Goal: Transaction & Acquisition: Purchase product/service

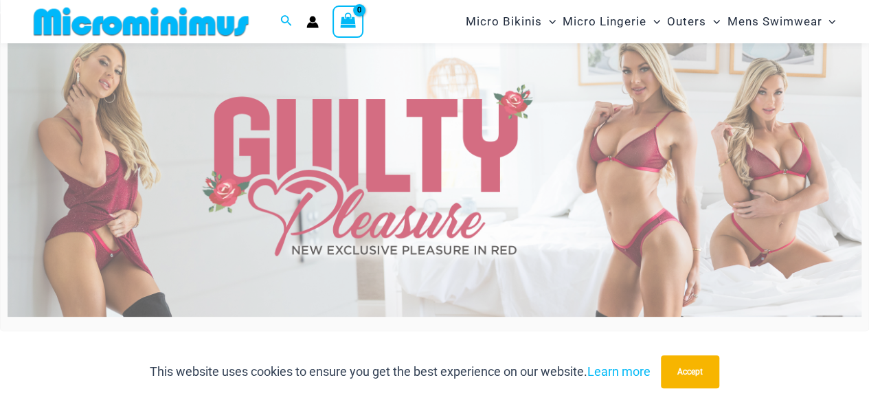
scroll to position [58, 0]
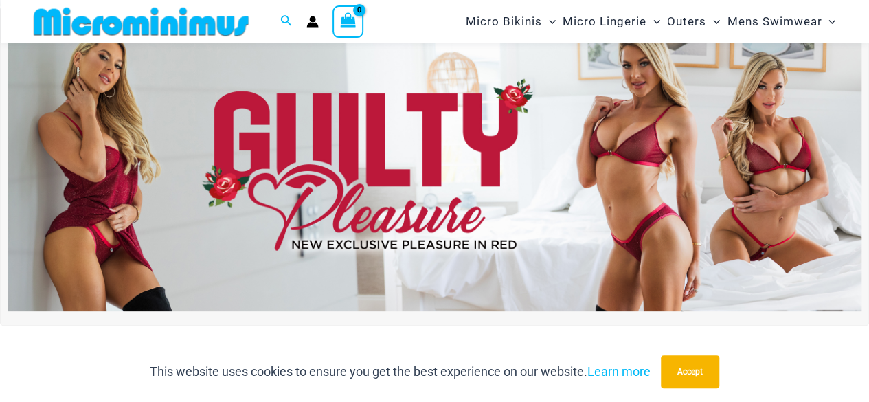
click at [370, 192] on img at bounding box center [435, 166] width 854 height 290
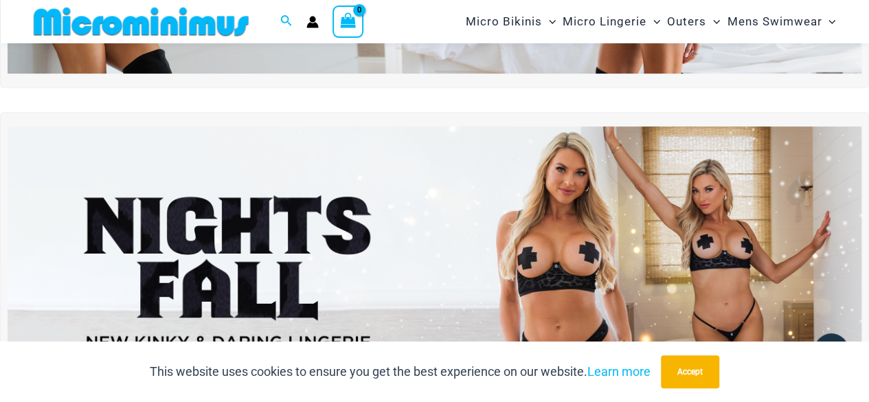
scroll to position [401, 0]
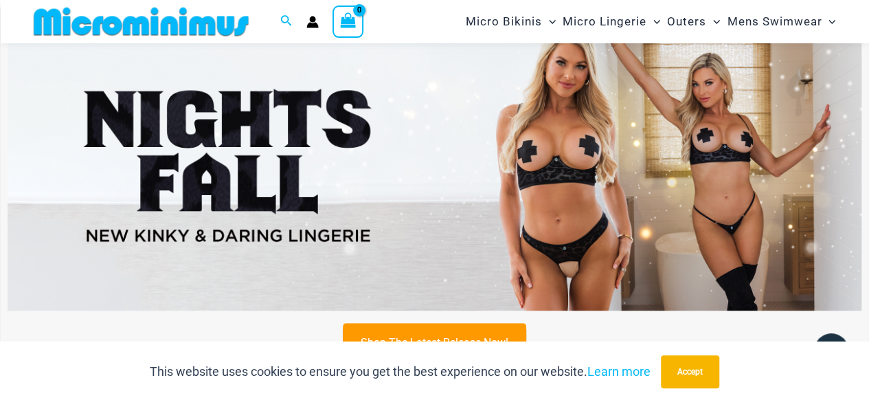
click at [593, 200] on img at bounding box center [435, 165] width 854 height 290
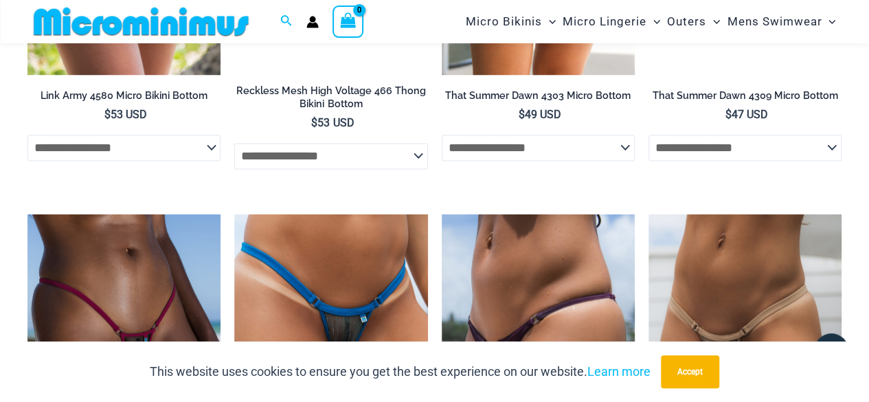
scroll to position [3493, 0]
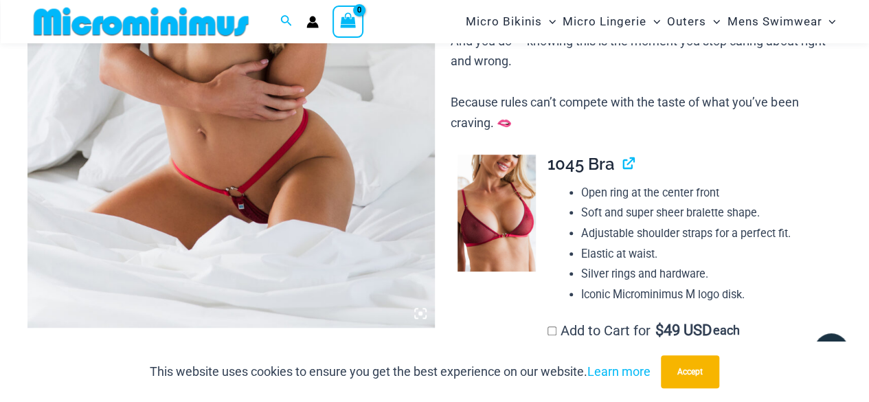
scroll to position [478, 0]
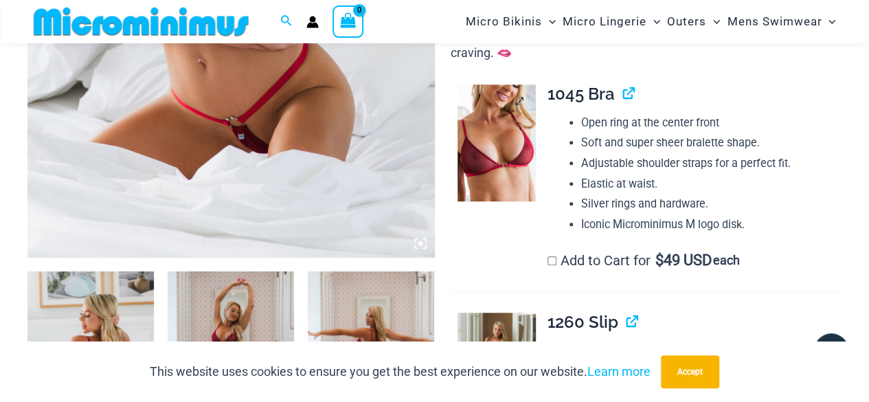
click at [510, 157] on img at bounding box center [497, 143] width 78 height 117
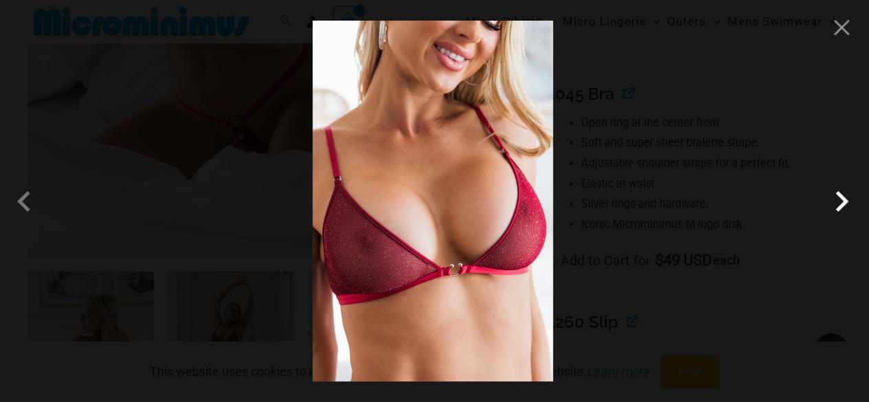
click at [847, 199] on span at bounding box center [841, 201] width 41 height 41
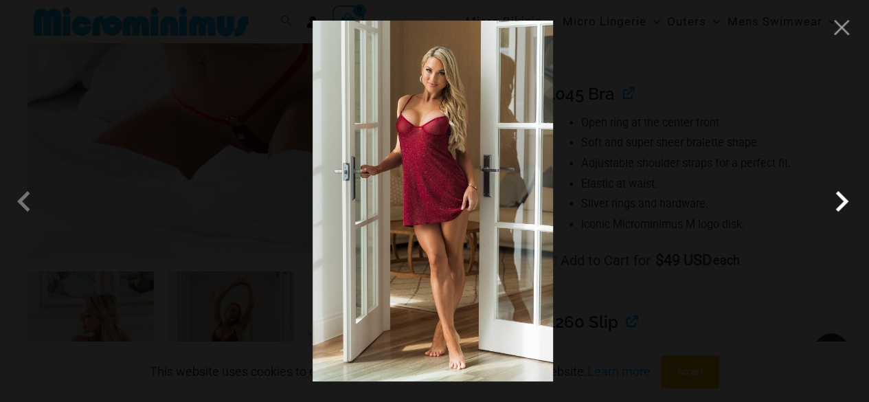
click at [847, 199] on span at bounding box center [841, 201] width 41 height 41
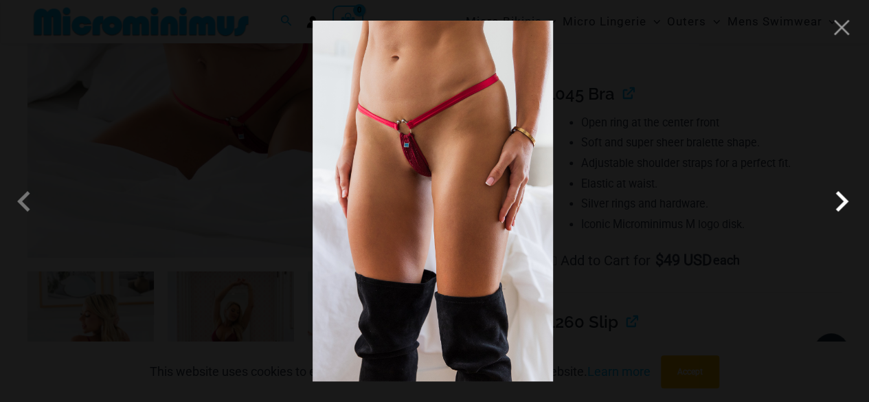
click at [840, 210] on span at bounding box center [841, 201] width 41 height 41
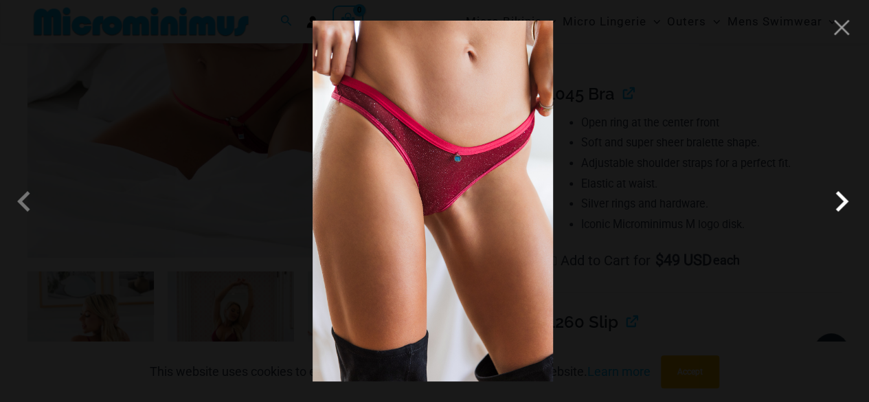
click at [840, 210] on span at bounding box center [841, 201] width 41 height 41
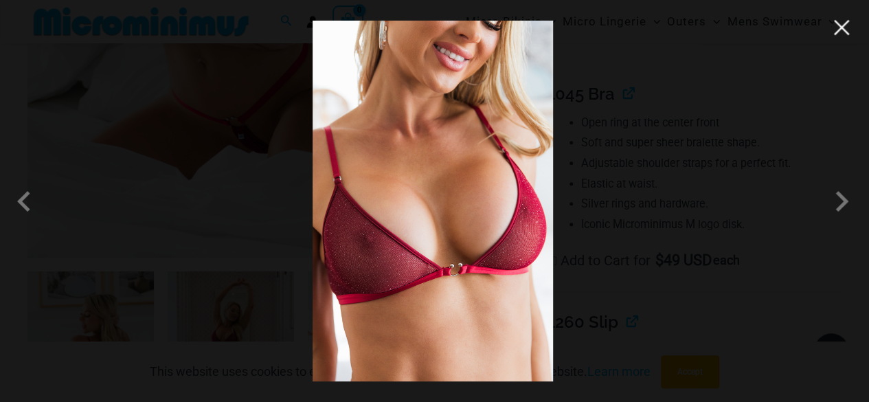
click at [844, 35] on button "Close" at bounding box center [841, 27] width 21 height 21
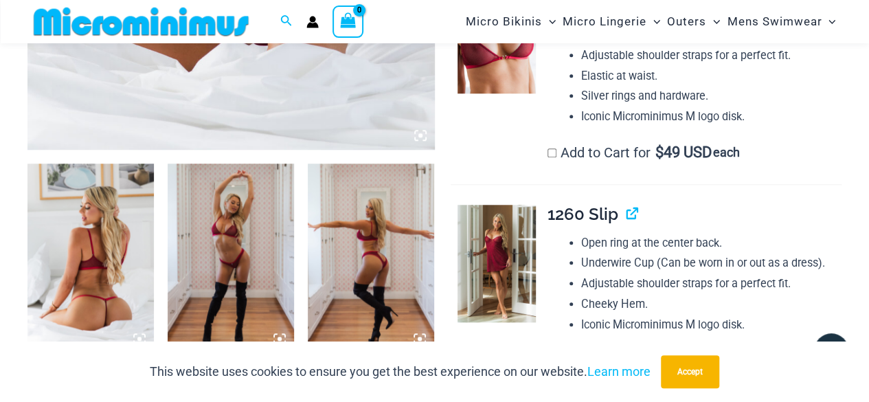
scroll to position [753, 0]
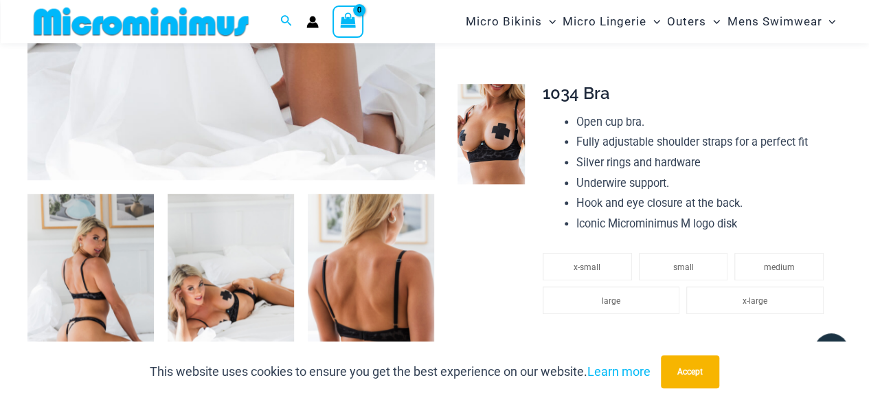
scroll to position [539, 0]
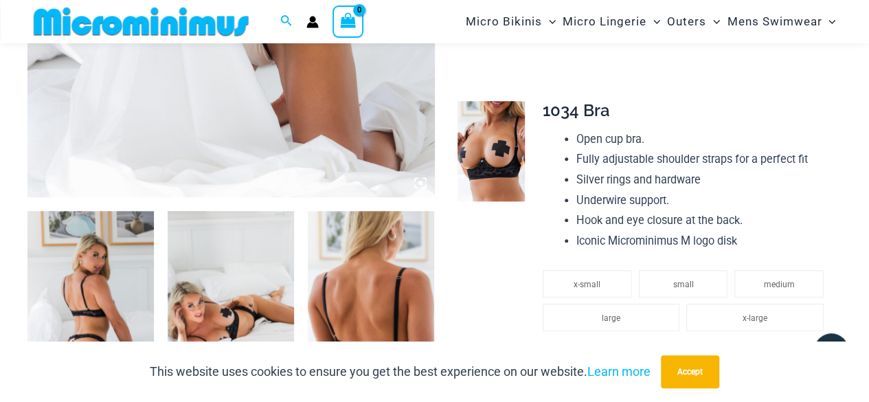
click at [511, 150] on img at bounding box center [491, 151] width 67 height 100
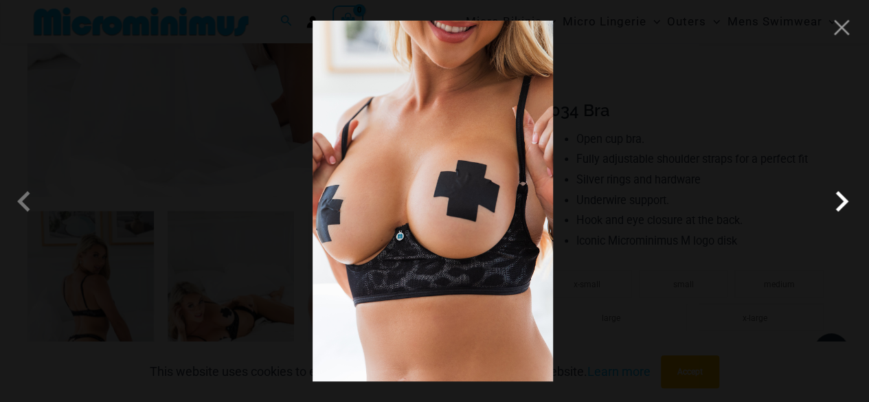
click at [846, 204] on span at bounding box center [841, 201] width 41 height 41
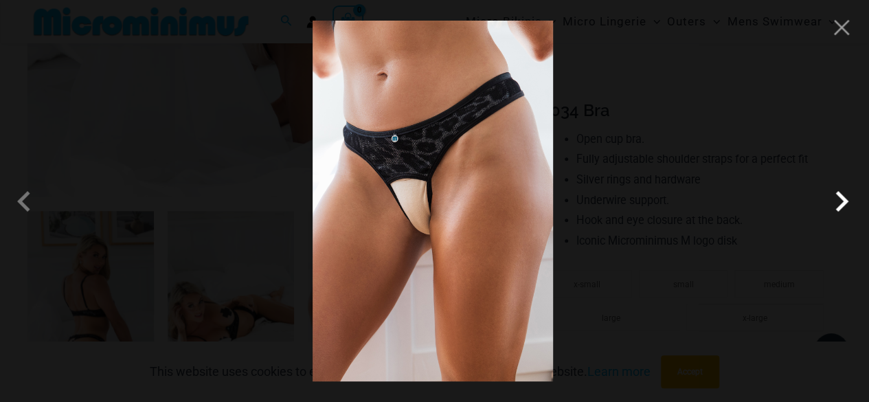
click at [845, 214] on span at bounding box center [841, 201] width 41 height 41
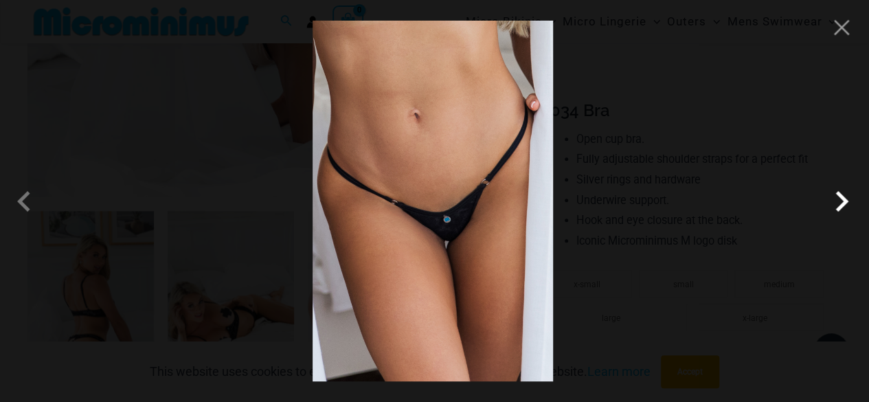
click at [845, 214] on span at bounding box center [841, 201] width 41 height 41
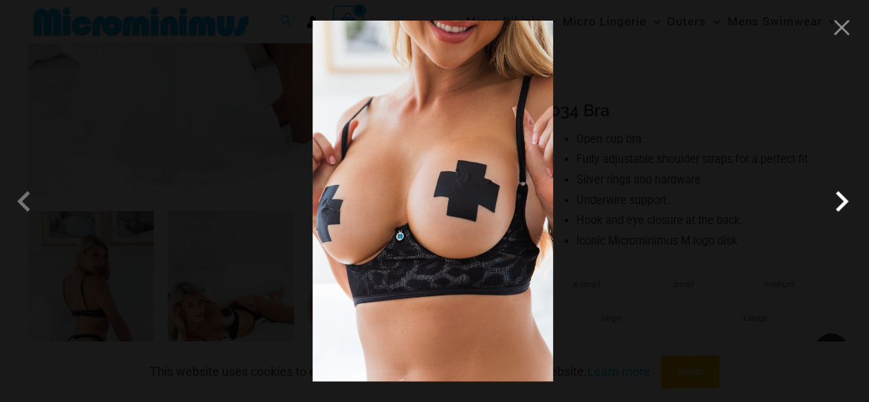
click at [845, 214] on span at bounding box center [841, 201] width 41 height 41
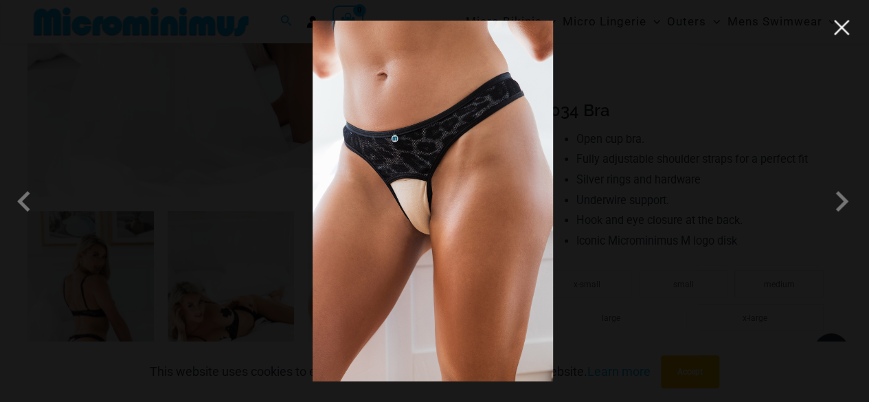
click at [846, 31] on button "Close" at bounding box center [841, 27] width 21 height 21
